Goal: Information Seeking & Learning: Learn about a topic

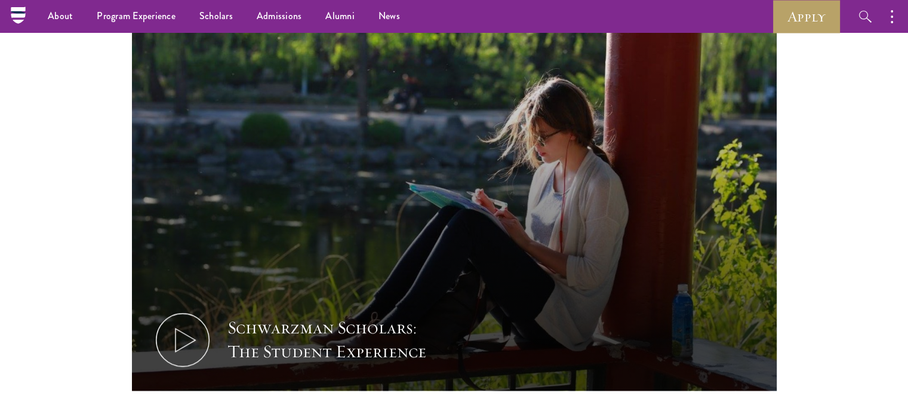
scroll to position [670, 0]
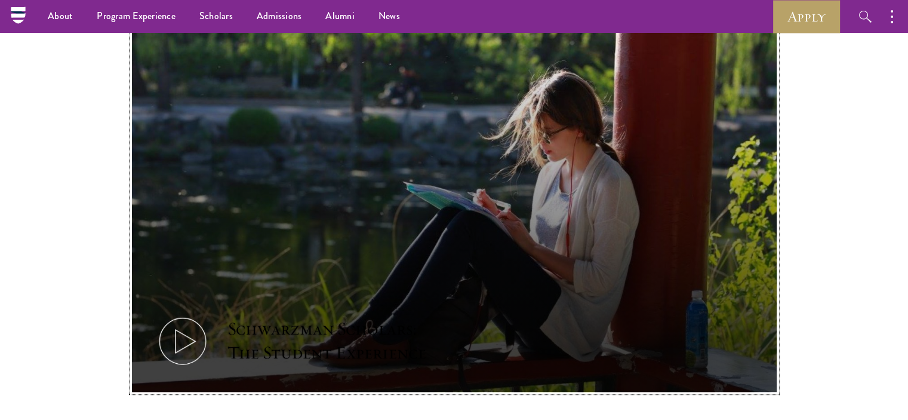
click at [183, 322] on icon at bounding box center [183, 341] width 54 height 54
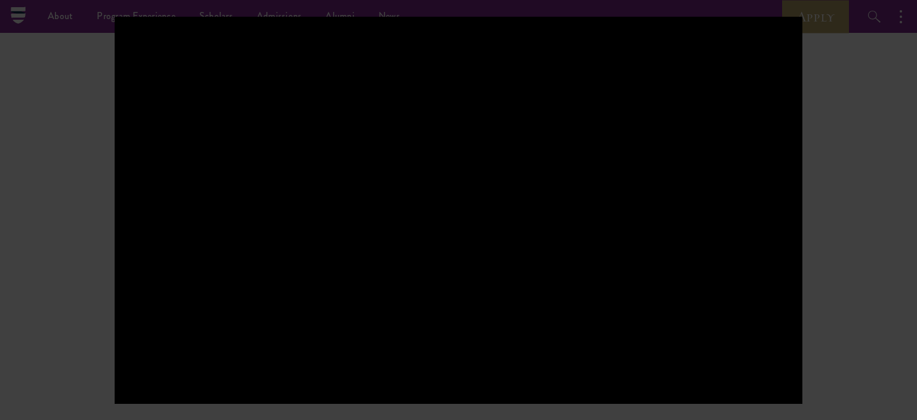
click at [79, 290] on div at bounding box center [458, 210] width 917 height 420
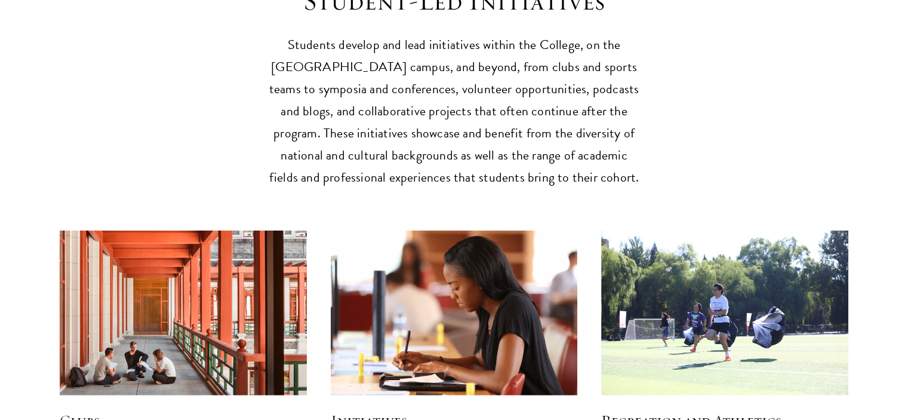
scroll to position [2921, 0]
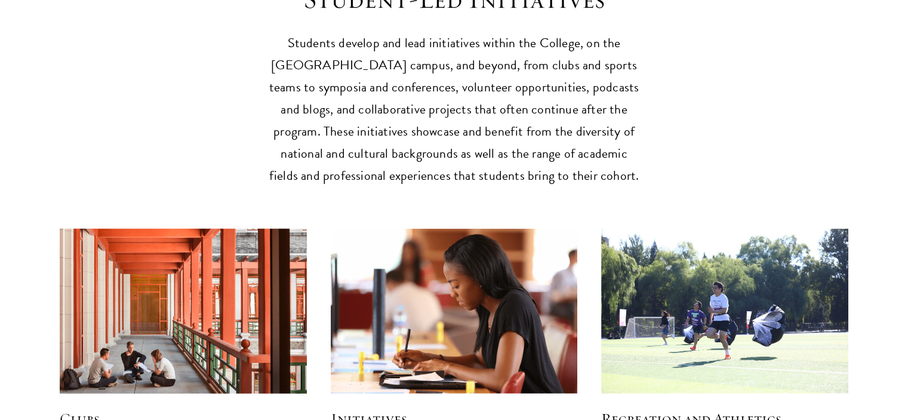
click at [235, 267] on img at bounding box center [183, 310] width 263 height 175
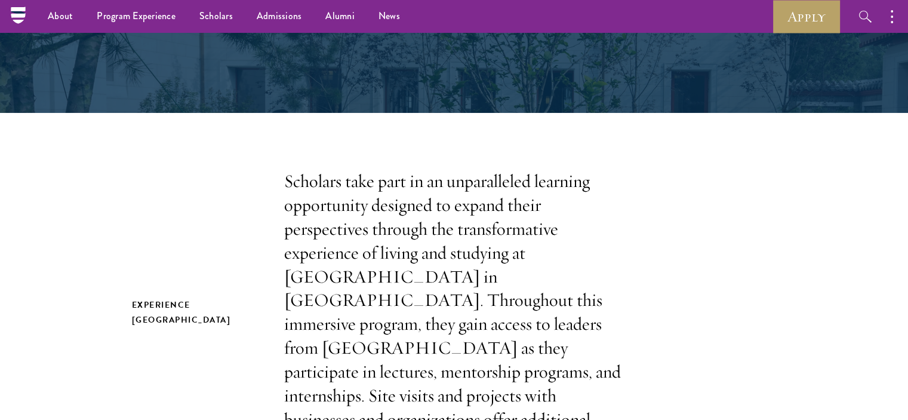
scroll to position [0, 0]
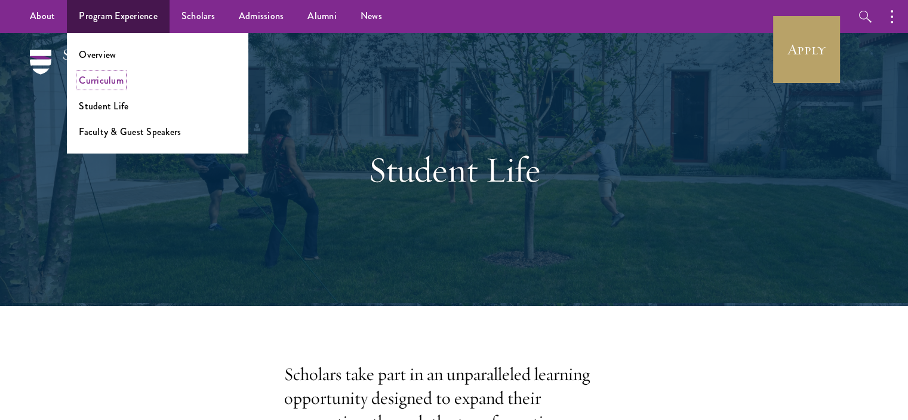
click at [102, 80] on link "Curriculum" at bounding box center [101, 80] width 45 height 14
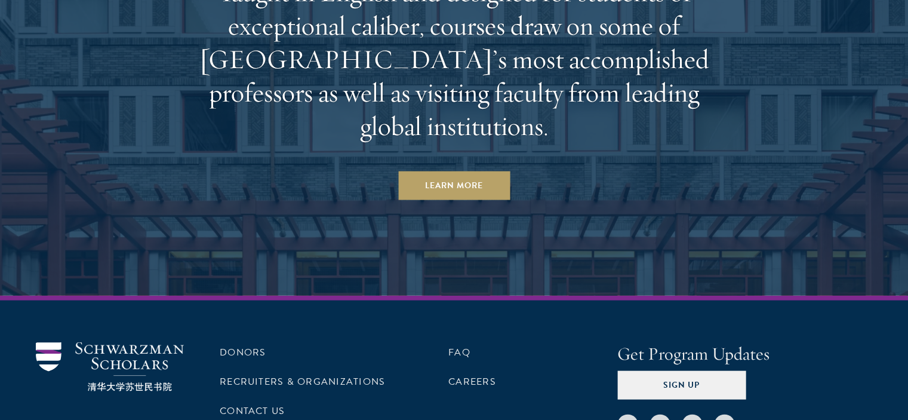
scroll to position [7355, 0]
